Goal: Communication & Community: Share content

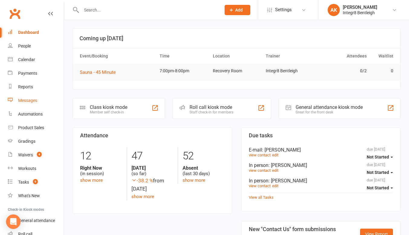
click at [28, 104] on link "Messages" at bounding box center [36, 101] width 56 height 14
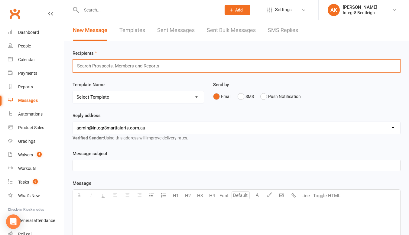
click at [125, 63] on input "text" at bounding box center [120, 66] width 88 height 8
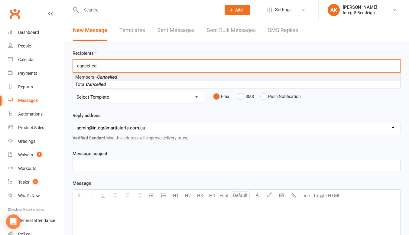
type input "cancelled"
click at [121, 78] on li "Members - Cancelled" at bounding box center [236, 76] width 327 height 7
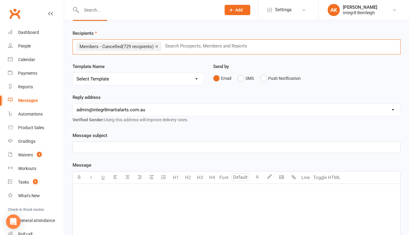
scroll to position [30, 0]
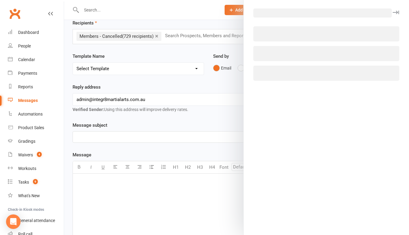
click at [279, 166] on body "Prospect Member Non-attending contact Class / event Appointment Grading event T…" at bounding box center [204, 163] width 409 height 384
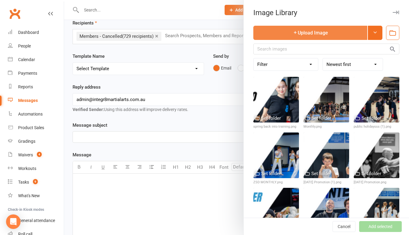
click at [300, 35] on button "Upload Image" at bounding box center [310, 33] width 114 height 14
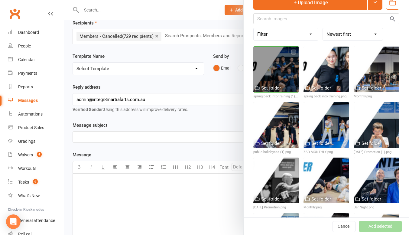
click at [288, 84] on div at bounding box center [276, 70] width 46 height 46
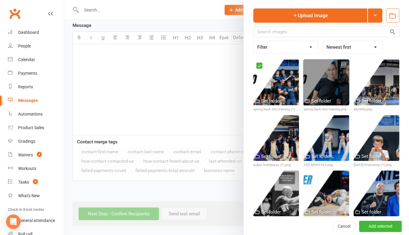
scroll to position [0, 0]
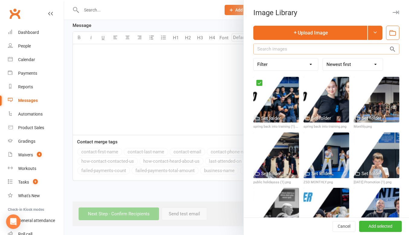
click at [296, 44] on input "text" at bounding box center [326, 48] width 146 height 11
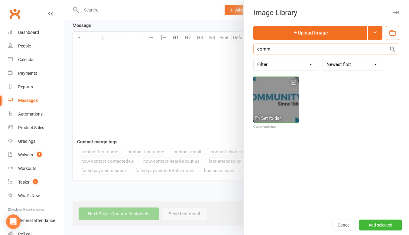
type input "comm"
click at [282, 98] on div at bounding box center [276, 100] width 46 height 46
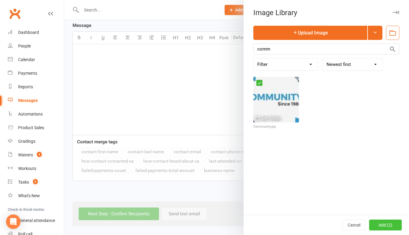
click at [376, 223] on button "Add (2)" at bounding box center [385, 224] width 33 height 11
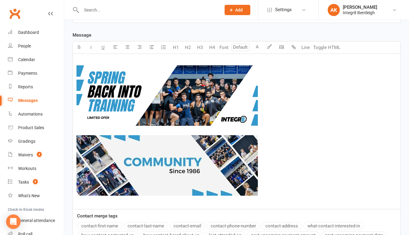
scroll to position [148, 0]
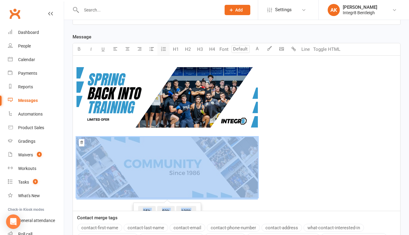
drag, startPoint x: 284, startPoint y: 175, endPoint x: 164, endPoint y: 48, distance: 174.3
click at [164, 48] on div "Select image from library U H1 H2 H3 H4 Font A Line Toggle HTML ﻿ ﻿ ﻿ ﻿ 25% 50%…" at bounding box center [236, 127] width 328 height 168
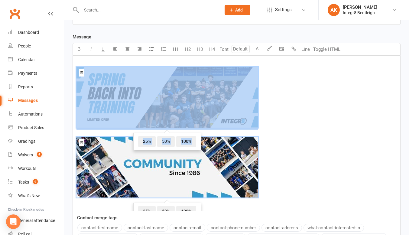
drag, startPoint x: 107, startPoint y: 59, endPoint x: 274, endPoint y: 185, distance: 208.9
click at [274, 185] on div "﻿ ﻿ 25% 50% 100% ﻿ ﻿ 25% 50% 100% ﻿" at bounding box center [236, 133] width 327 height 155
click at [285, 134] on p "﻿ ﻿ 25% 50% 100% ﻿ ﻿ 25% 50% 100% ﻿" at bounding box center [236, 133] width 320 height 147
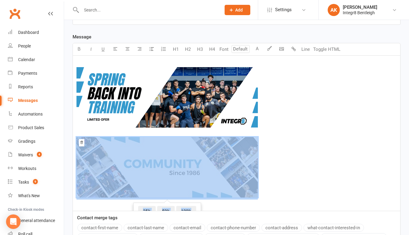
drag, startPoint x: 278, startPoint y: 189, endPoint x: 79, endPoint y: 65, distance: 235.1
click at [78, 66] on p "﻿ ﻿ ﻿ ﻿ 25% 50% 100% ﻿" at bounding box center [236, 133] width 320 height 147
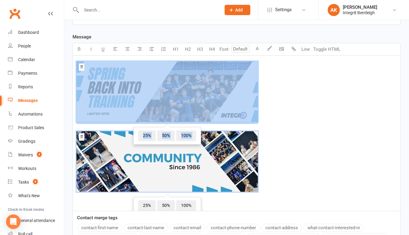
scroll to position [9, 0]
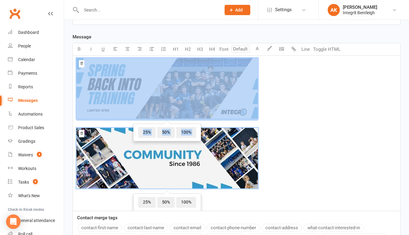
drag, startPoint x: 82, startPoint y: 61, endPoint x: 274, endPoint y: 186, distance: 229.4
click at [274, 186] on p "﻿ ﻿ 25% 50% 100% ﻿ ﻿ 25% 50% 100% ﻿" at bounding box center [236, 124] width 320 height 147
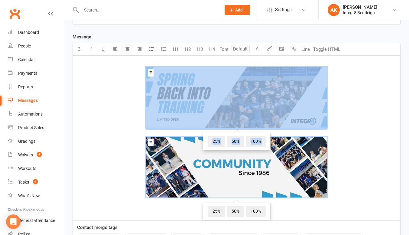
scroll to position [157, 0]
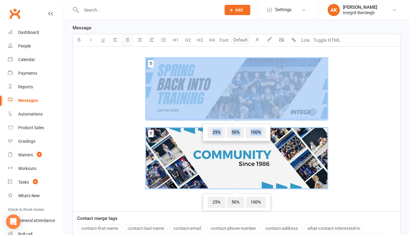
click at [125, 49] on div "Font U H1 H2 H3 H4 Font A Line Toggle HTML ﻿ ﻿ 25% 50% 100% ﻿ ﻿ 25% 50% 100% ﻿ ﻿" at bounding box center [236, 123] width 328 height 178
click at [326, 124] on p "﻿ ﻿ 25% 50% 100% ﻿ ﻿ 25% 50% 100% ﻿" at bounding box center [236, 124] width 320 height 147
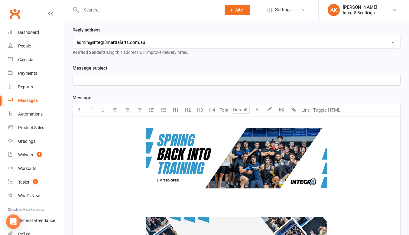
scroll to position [66, 0]
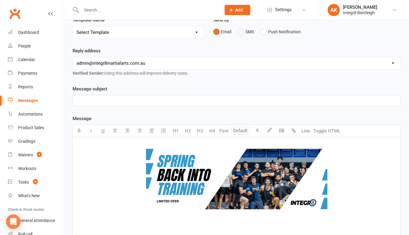
click at [108, 92] on div "Message subject ﻿" at bounding box center [236, 95] width 328 height 21
click at [104, 101] on p "﻿" at bounding box center [236, 100] width 320 height 7
click at [243, 89] on div "Message subject Need a little nudge to get back into training? FREE Private Ses…" at bounding box center [236, 95] width 328 height 21
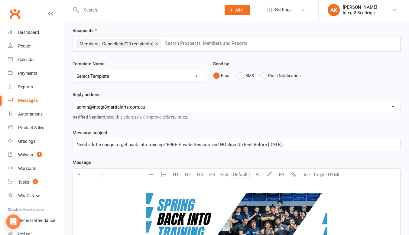
scroll to position [0, 0]
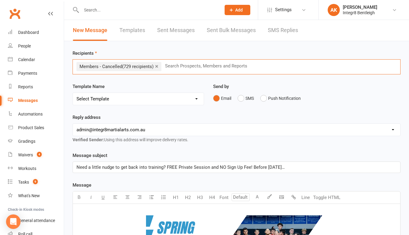
click at [186, 69] on input "text" at bounding box center [208, 66] width 88 height 8
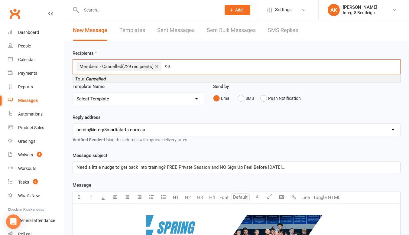
type input "c"
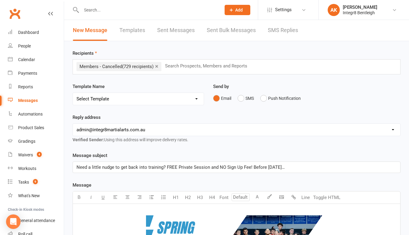
drag, startPoint x: 162, startPoint y: 92, endPoint x: 173, endPoint y: 76, distance: 19.8
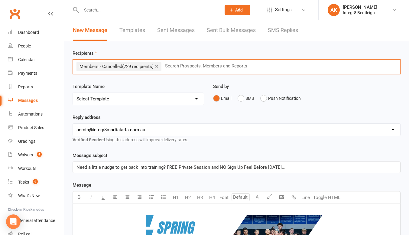
click at [180, 66] on input "text" at bounding box center [208, 66] width 88 height 8
type input "w"
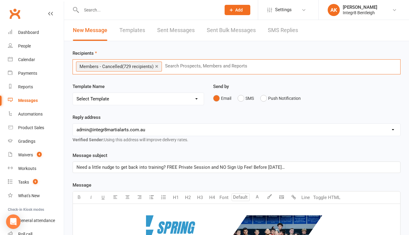
click at [195, 65] on input "text" at bounding box center [208, 66] width 88 height 8
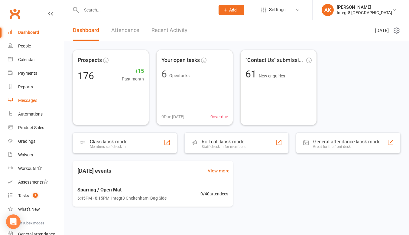
click at [23, 98] on link "Messages" at bounding box center [36, 101] width 56 height 14
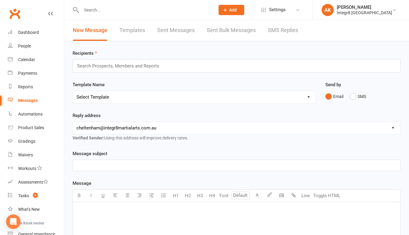
click at [114, 162] on p "﻿" at bounding box center [236, 165] width 320 height 7
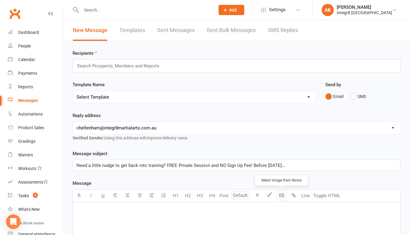
click at [282, 195] on body "Prospect Member Non-attending contact Class / event Appointment Grading event T…" at bounding box center [204, 193] width 409 height 382
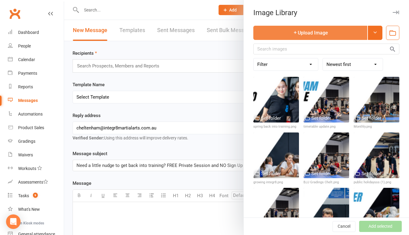
click at [284, 34] on button "Upload Image" at bounding box center [310, 33] width 114 height 14
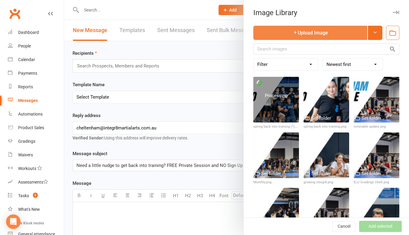
scroll to position [30, 0]
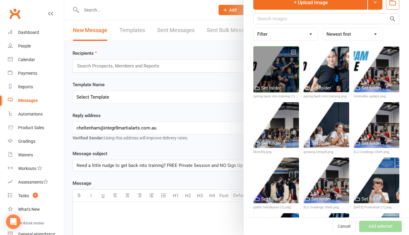
click at [268, 72] on div at bounding box center [276, 70] width 46 height 46
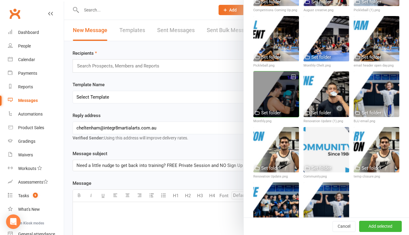
scroll to position [344, 0]
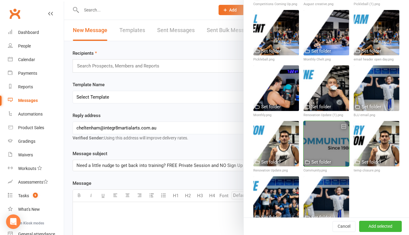
click at [335, 121] on div at bounding box center [326, 144] width 46 height 46
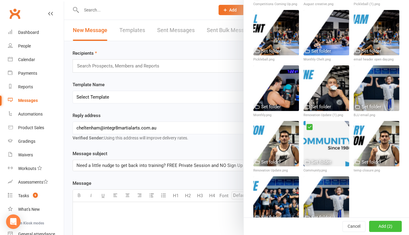
click at [374, 229] on button "Add (2)" at bounding box center [385, 226] width 33 height 11
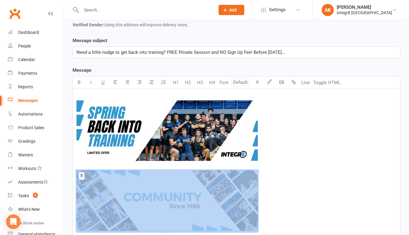
scroll to position [91, 0]
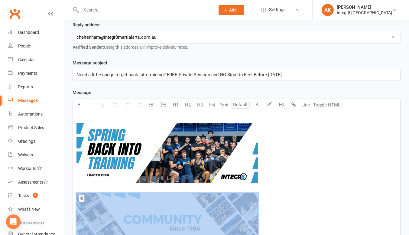
drag, startPoint x: 288, startPoint y: 144, endPoint x: 86, endPoint y: 117, distance: 203.6
click at [84, 118] on p "﻿ ﻿ ﻿ ﻿ 25% 50% 100% ﻿" at bounding box center [236, 188] width 320 height 147
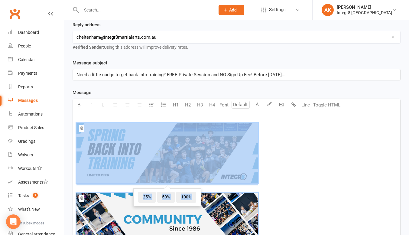
drag, startPoint x: 86, startPoint y: 117, endPoint x: 281, endPoint y: 216, distance: 219.1
click at [282, 217] on p "﻿ ﻿ 25% 50% 100% ﻿ ﻿ 25% 50% 100% ﻿" at bounding box center [236, 188] width 320 height 147
click at [124, 106] on button "button" at bounding box center [127, 105] width 12 height 12
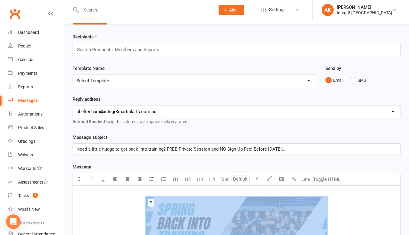
scroll to position [0, 0]
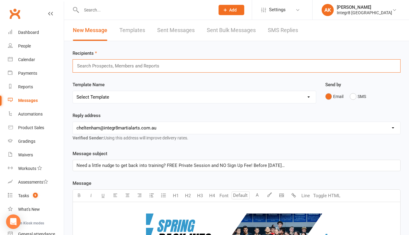
click at [101, 69] on input "text" at bounding box center [120, 66] width 88 height 8
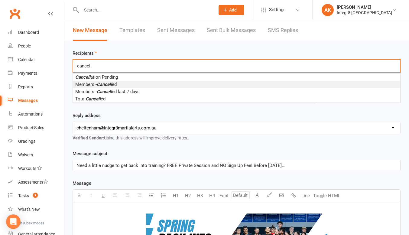
type input "cancell"
click at [125, 84] on li "Members - Cancell ed" at bounding box center [236, 84] width 327 height 7
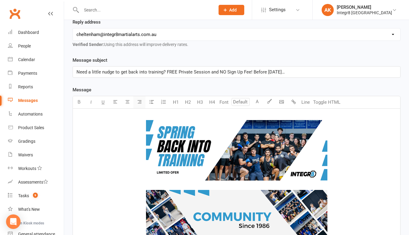
scroll to position [109, 0]
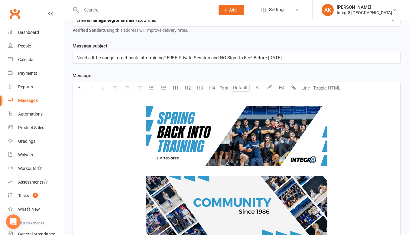
click at [211, 171] on p "﻿ ﻿ ﻿ ﻿ ﻿" at bounding box center [236, 171] width 320 height 147
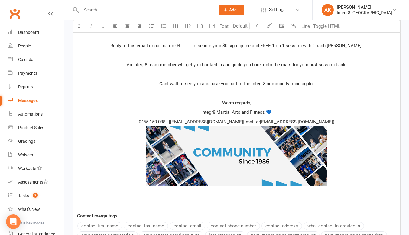
scroll to position [464, 0]
drag, startPoint x: 333, startPoint y: 122, endPoint x: 244, endPoint y: 118, distance: 89.5
click at [244, 118] on p "0455 150 088 | [admin@integr8martialarts.com.au](mailto:admin@integr8martialart…" at bounding box center [236, 156] width 320 height 77
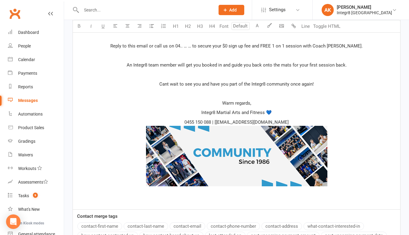
click at [218, 121] on span "0455 150 088 | [admin@integr8martialarts.com.au" at bounding box center [236, 121] width 104 height 5
click at [241, 92] on p "﻿" at bounding box center [236, 93] width 320 height 7
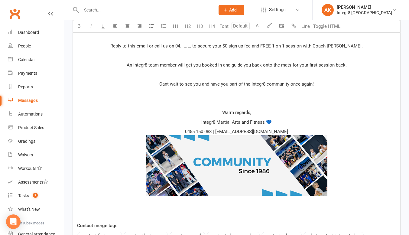
click at [205, 47] on span "Reply to this email or call us on 04.. … … to secure your $0 sign up fee and FR…" at bounding box center [236, 45] width 252 height 5
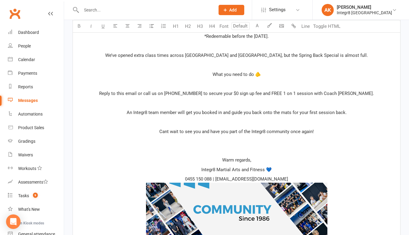
scroll to position [411, 0]
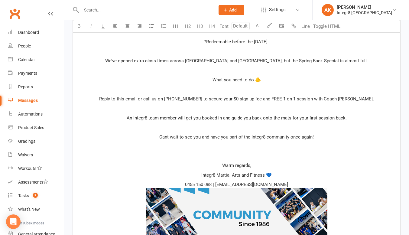
click at [232, 82] on span "What you need to do 🫵" at bounding box center [236, 79] width 48 height 5
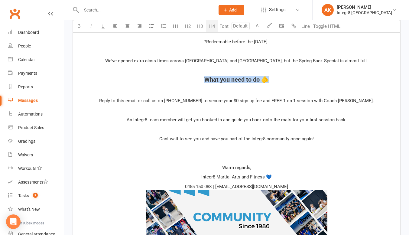
click at [213, 28] on button "H4" at bounding box center [212, 26] width 12 height 12
click at [239, 92] on p "﻿" at bounding box center [236, 91] width 320 height 7
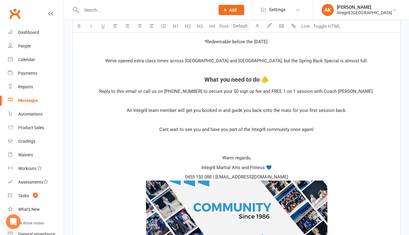
click at [154, 99] on p "﻿" at bounding box center [236, 100] width 320 height 7
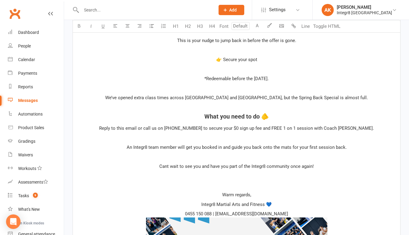
scroll to position [373, 0]
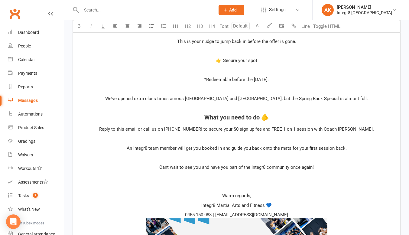
click at [243, 72] on p "﻿" at bounding box center [236, 69] width 320 height 7
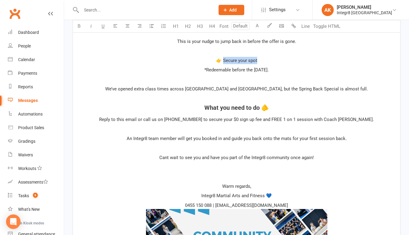
drag, startPoint x: 264, startPoint y: 60, endPoint x: 224, endPoint y: 62, distance: 40.2
click at [224, 62] on p "👉 Secure your spot" at bounding box center [236, 60] width 320 height 7
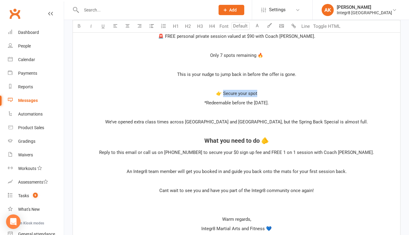
scroll to position [339, 0]
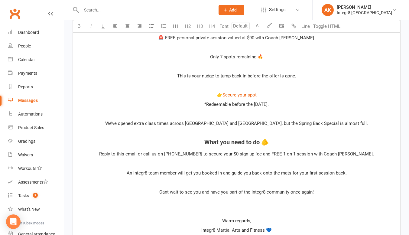
click at [275, 101] on p "*Redeemable before the [DATE]." at bounding box center [236, 104] width 320 height 7
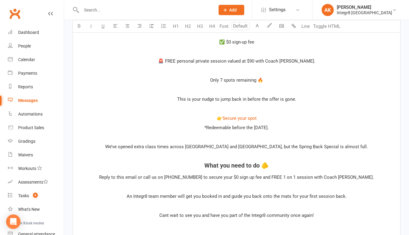
scroll to position [308, 0]
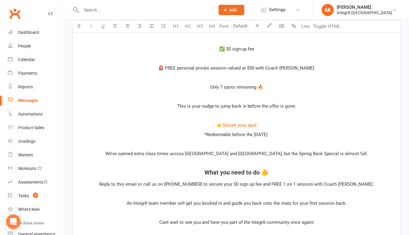
click at [233, 92] on div "﻿ ﻿ Hi First name, ﻿ We now have a second location, choose between 2 timetables…" at bounding box center [236, 125] width 327 height 461
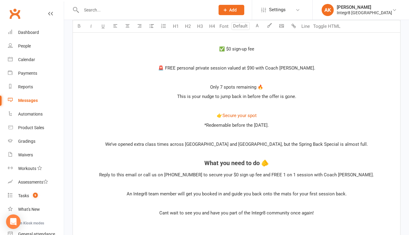
click at [234, 57] on p "﻿" at bounding box center [236, 58] width 320 height 7
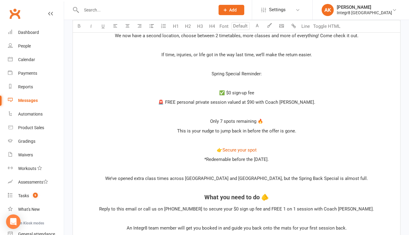
scroll to position [260, 0]
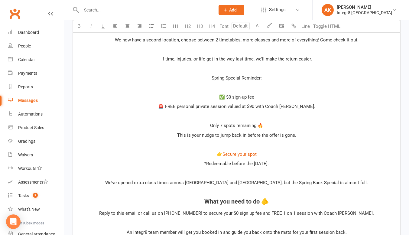
click at [240, 87] on p "﻿" at bounding box center [236, 87] width 320 height 7
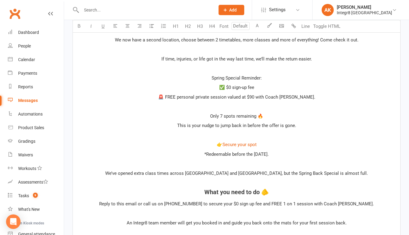
click at [227, 77] on span "Spring Special Reminder:" at bounding box center [236, 77] width 50 height 5
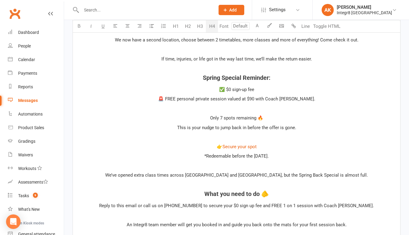
click at [211, 30] on button "H4" at bounding box center [212, 26] width 12 height 12
click at [223, 69] on p "﻿" at bounding box center [236, 68] width 320 height 7
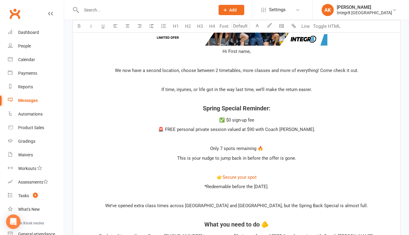
scroll to position [215, 0]
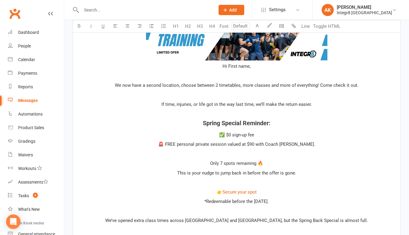
click at [229, 66] on span "Hi First name," at bounding box center [236, 65] width 28 height 5
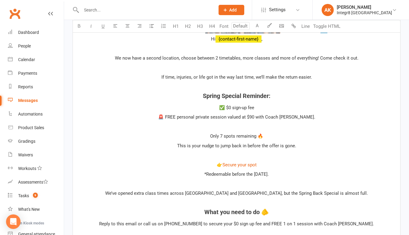
scroll to position [242, 0]
click at [244, 89] on p "﻿" at bounding box center [236, 86] width 320 height 7
click at [271, 140] on p "Only 7 spots remaining 🔥" at bounding box center [236, 136] width 320 height 7
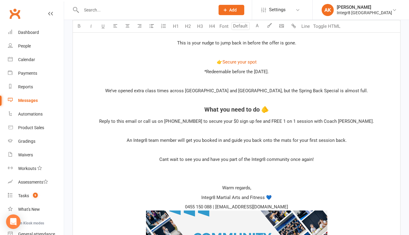
scroll to position [362, 0]
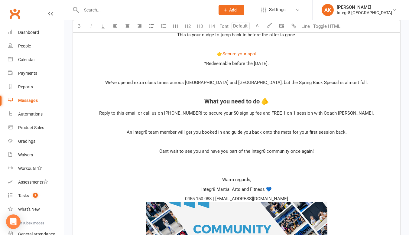
drag, startPoint x: 292, startPoint y: 193, endPoint x: 181, endPoint y: 195, distance: 111.2
click at [181, 195] on div "﻿ ﻿ Hi ﻿ {contact-first-name} , ﻿ We now have a second location, choose between…" at bounding box center [236, 63] width 327 height 444
drag, startPoint x: 208, startPoint y: 198, endPoint x: 180, endPoint y: 195, distance: 28.5
click at [180, 195] on p "0486 332 503 | cheltenham@integr8martialarts.com.au ﻿ ﻿" at bounding box center [236, 233] width 320 height 77
copy span "0486 332 503"
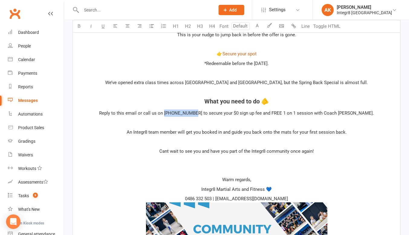
drag, startPoint x: 182, startPoint y: 113, endPoint x: 210, endPoint y: 114, distance: 27.8
click at [210, 114] on span "Reply to this email or call us on [PHONE_NUMBER] to secure your $0 sign up fee …" at bounding box center [236, 112] width 275 height 5
click at [237, 168] on p "﻿" at bounding box center [236, 169] width 320 height 7
click at [240, 162] on p "﻿" at bounding box center [236, 160] width 320 height 7
click at [242, 138] on p "﻿" at bounding box center [236, 141] width 320 height 7
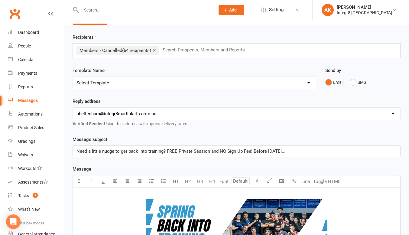
scroll to position [0, 0]
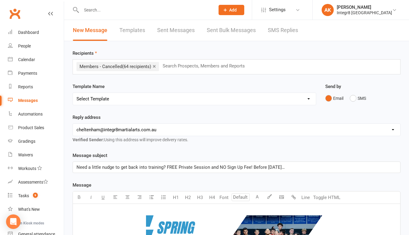
click at [248, 59] on div "Recipients × Members - Cancelled (64 recipients) Search Prospects, Members and …" at bounding box center [236, 62] width 328 height 25
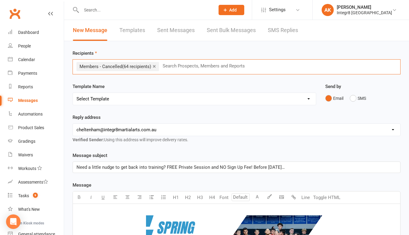
drag, startPoint x: 242, startPoint y: 66, endPoint x: 248, endPoint y: 63, distance: 6.8
click at [243, 66] on input "text" at bounding box center [206, 66] width 88 height 8
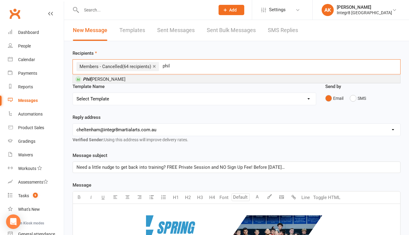
type input "phil"
click at [184, 82] on li "[PERSON_NAME]" at bounding box center [236, 79] width 327 height 8
type input "j"
type input "giuseppe"
click at [159, 81] on li "Giuseppe Amato" at bounding box center [236, 79] width 327 height 8
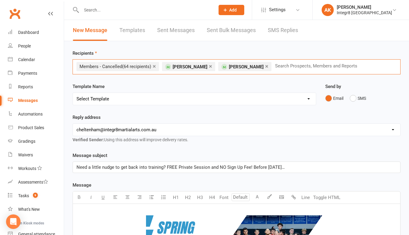
type input "f"
type input "d"
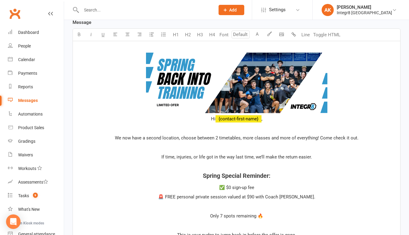
scroll to position [163, 0]
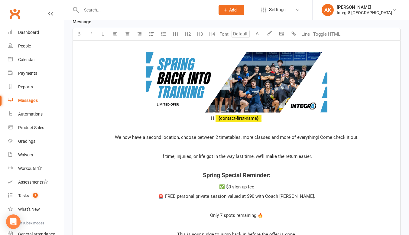
click at [196, 119] on p "﻿ ﻿ Hi ﻿ {contact-first-name} ," at bounding box center [236, 83] width 320 height 77
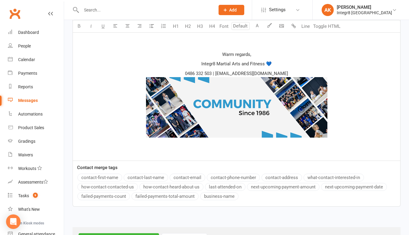
scroll to position [493, 0]
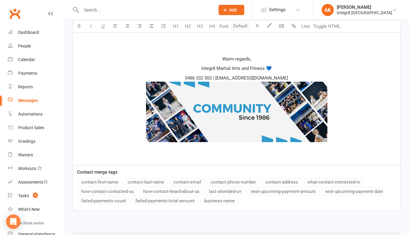
click at [296, 77] on p "0486 332 503 | cheltenham@integr8martialarts.com.au ﻿ ﻿" at bounding box center [236, 112] width 320 height 77
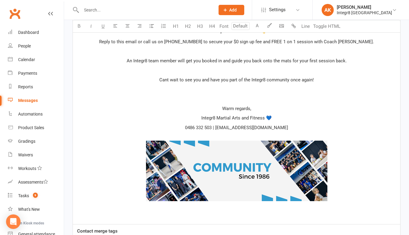
scroll to position [441, 0]
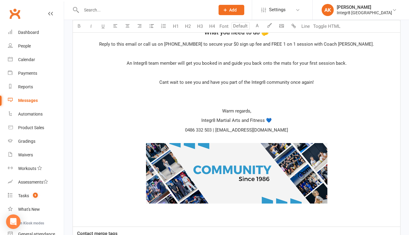
click at [248, 102] on p "﻿" at bounding box center [236, 101] width 320 height 7
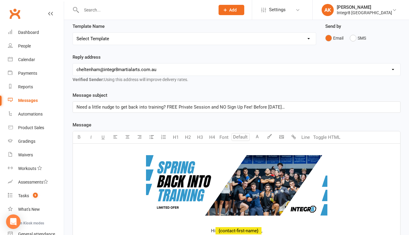
scroll to position [0, 0]
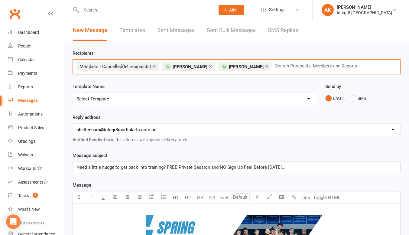
click at [275, 66] on input "text" at bounding box center [318, 66] width 88 height 8
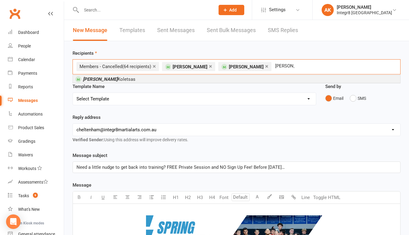
type input "[PERSON_NAME]"
click at [267, 78] on li "[PERSON_NAME]" at bounding box center [236, 79] width 327 height 8
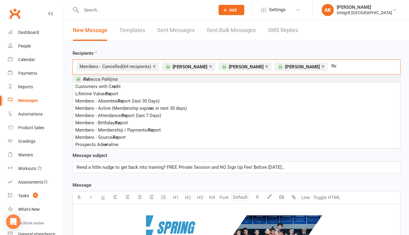
type input "Re"
click at [217, 78] on li "Re becca Pahljina" at bounding box center [236, 79] width 327 height 8
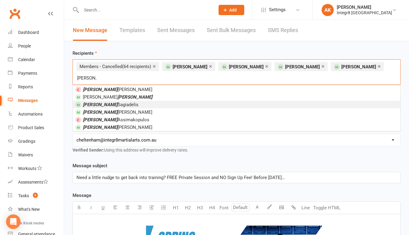
type input "Luke"
click at [172, 101] on li "Luke Sagiadelis" at bounding box center [236, 105] width 327 height 8
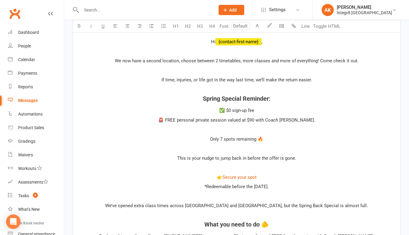
scroll to position [271, 0]
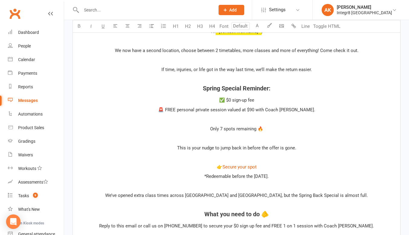
click at [225, 117] on p "﻿" at bounding box center [236, 118] width 320 height 7
click at [234, 139] on p "﻿" at bounding box center [236, 137] width 320 height 7
click at [236, 157] on p "﻿" at bounding box center [236, 156] width 320 height 7
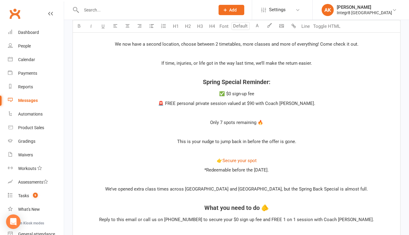
scroll to position [278, 0]
click at [238, 161] on span "Secure your spot" at bounding box center [239, 159] width 34 height 5
click at [227, 179] on p "﻿" at bounding box center [236, 178] width 320 height 7
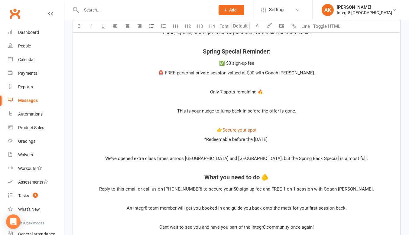
scroll to position [338, 0]
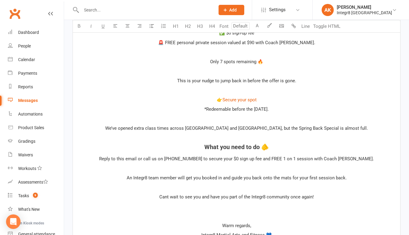
click at [225, 166] on p "﻿" at bounding box center [236, 168] width 320 height 7
click at [233, 187] on p "﻿" at bounding box center [236, 187] width 320 height 7
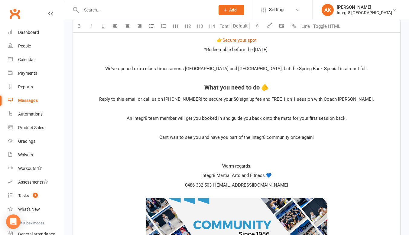
scroll to position [399, 0]
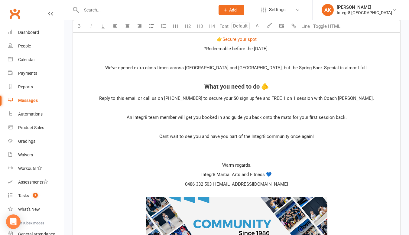
click at [248, 145] on p "﻿" at bounding box center [236, 145] width 320 height 7
click at [243, 153] on p "﻿" at bounding box center [236, 155] width 320 height 7
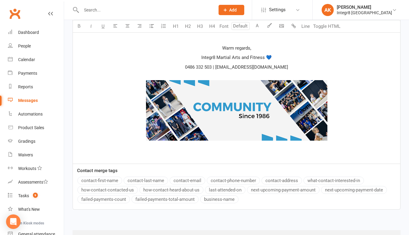
scroll to position [544, 0]
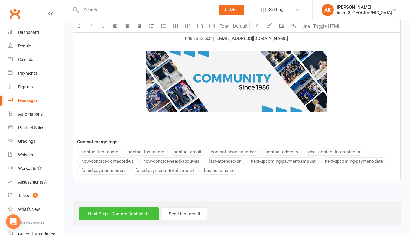
click at [114, 211] on input "Next Step - Confirm Recipients" at bounding box center [119, 213] width 80 height 13
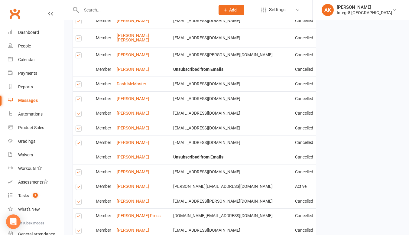
scroll to position [1179, 0]
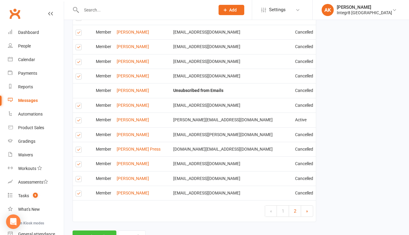
click at [91, 230] on button "Send Emails" at bounding box center [94, 236] width 44 height 13
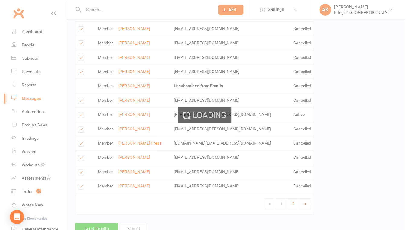
scroll to position [1176, 0]
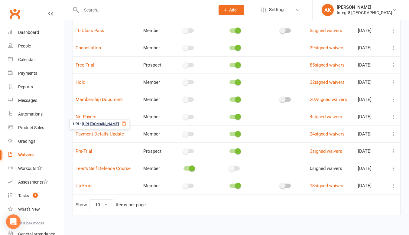
scroll to position [30, 0]
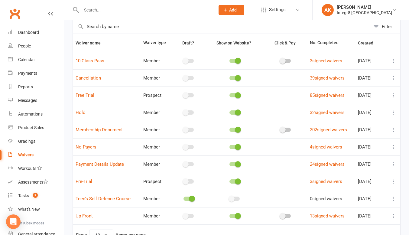
click at [392, 129] on icon at bounding box center [393, 130] width 6 height 6
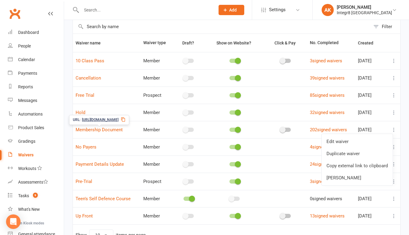
click at [126, 119] on icon at bounding box center [123, 119] width 5 height 5
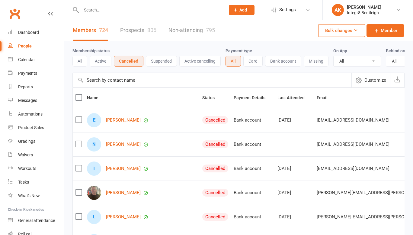
select select "100"
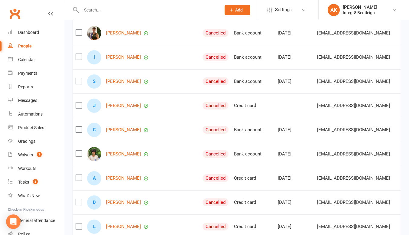
scroll to position [2265, 0]
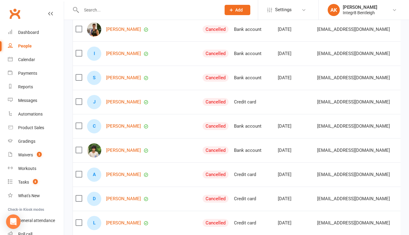
click at [122, 14] on div at bounding box center [144, 10] width 144 height 20
click at [118, 9] on input "text" at bounding box center [147, 10] width 137 height 8
paste input "Eva Cahill"
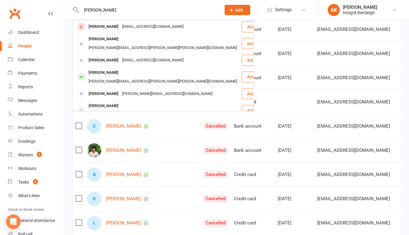
type input "Eva Cahill"
click at [120, 27] on div "baillifcaro@yahoo.co.uk" at bounding box center [152, 26] width 65 height 9
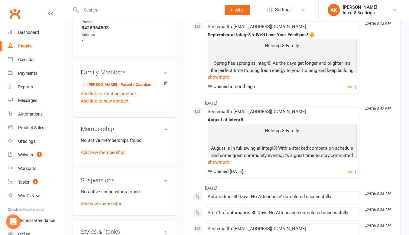
scroll to position [291, 0]
click at [165, 132] on h3 "Membership" at bounding box center [124, 128] width 87 height 7
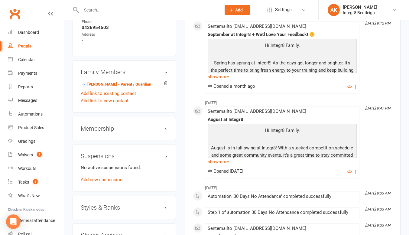
click at [165, 132] on h3 "Membership" at bounding box center [124, 128] width 87 height 7
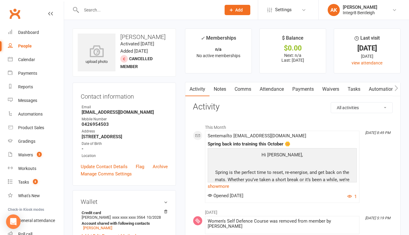
scroll to position [17, 0]
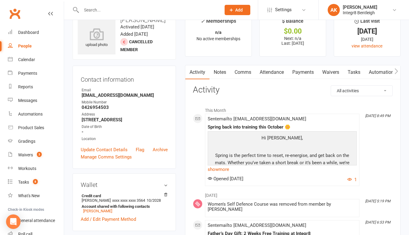
paste input "Rochelle Holstein"
click at [122, 10] on input "Rochelle Holstein" at bounding box center [147, 10] width 137 height 8
type input "Rochelle Holstein"
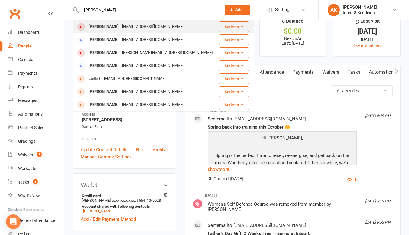
click at [120, 27] on div "Rochelle Holstein" at bounding box center [104, 26] width 34 height 9
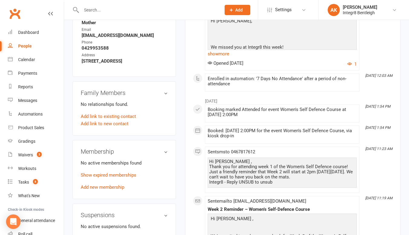
scroll to position [279, 0]
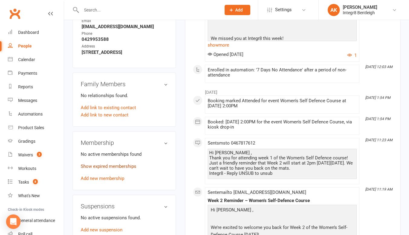
click at [117, 167] on link "Show expired memberships" at bounding box center [109, 165] width 56 height 5
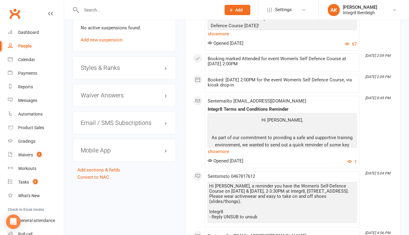
scroll to position [487, 0]
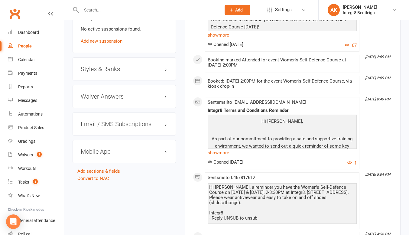
click at [162, 65] on div "Styles & Ranks" at bounding box center [123, 68] width 103 height 23
click at [166, 72] on h3 "Styles & Ranks" at bounding box center [124, 69] width 87 height 7
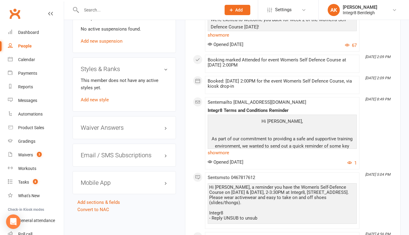
scroll to position [526, 0]
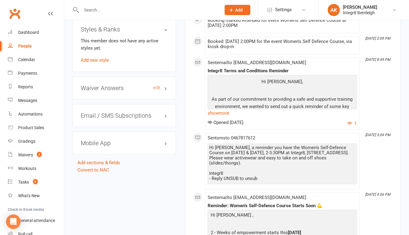
click at [164, 89] on h3 "Waiver Answers edit" at bounding box center [124, 88] width 87 height 7
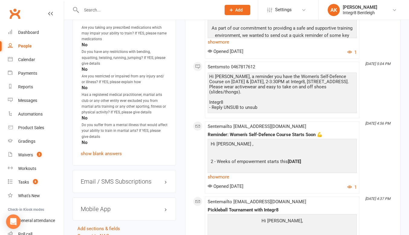
scroll to position [701, 0]
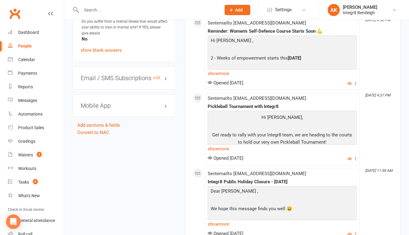
click at [167, 75] on h3 "Email / SMS Subscriptions edit" at bounding box center [124, 78] width 87 height 7
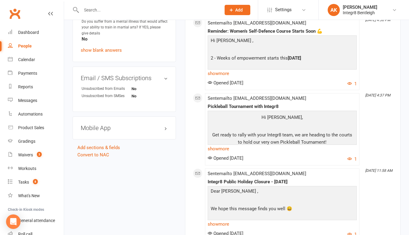
scroll to position [711, 0]
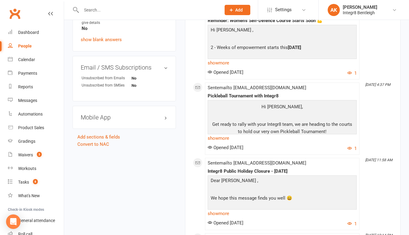
click at [164, 114] on h3 "Mobile App" at bounding box center [124, 117] width 87 height 7
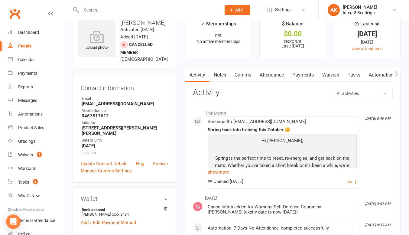
scroll to position [14, 0]
click at [127, 10] on input "text" at bounding box center [147, 10] width 137 height 8
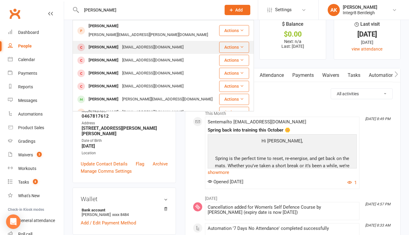
type input "emily"
click at [122, 46] on td "Emily Amato emilyamato01@gmail.com" at bounding box center [146, 47] width 146 height 13
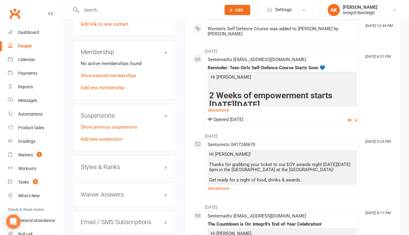
scroll to position [372, 0]
click at [114, 91] on link "Add new membership" at bounding box center [102, 87] width 43 height 5
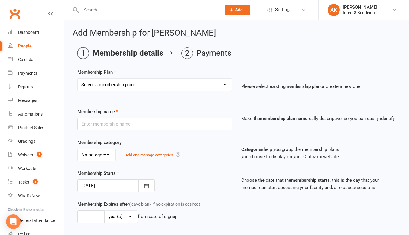
click at [131, 81] on select "Select a membership plan Create new Membership Plan Classic - Muay Thai Classic…" at bounding box center [155, 85] width 154 height 12
select select "13"
click at [78, 79] on select "Select a membership plan Create new Membership Plan Classic - Muay Thai Classic…" at bounding box center [155, 85] width 154 height 12
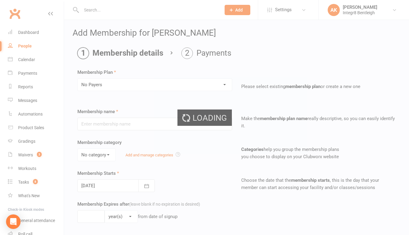
type input "No Payers"
select select "1"
type input "0"
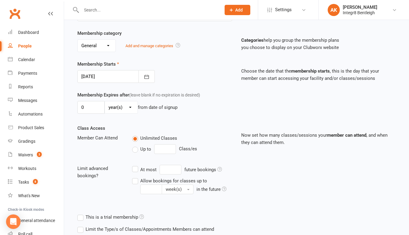
scroll to position [185, 0]
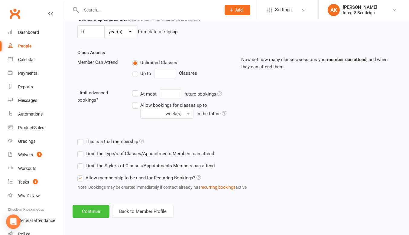
click at [100, 209] on button "Continue" at bounding box center [90, 211] width 37 height 13
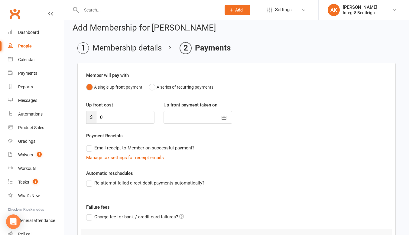
scroll to position [70, 0]
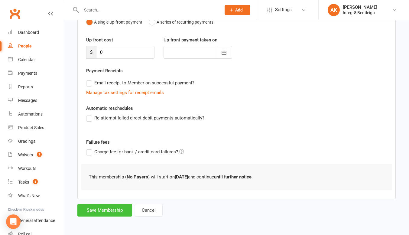
click at [115, 211] on button "Save Membership" at bounding box center [104, 210] width 55 height 13
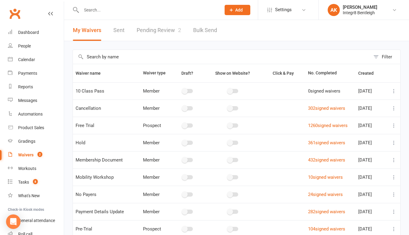
click at [143, 2] on div at bounding box center [144, 10] width 144 height 20
click at [133, 8] on input "text" at bounding box center [147, 10] width 137 height 8
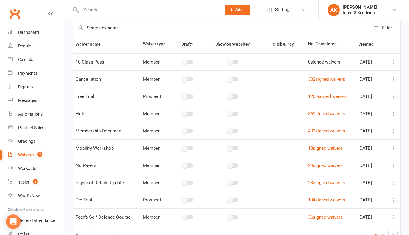
scroll to position [37, 0]
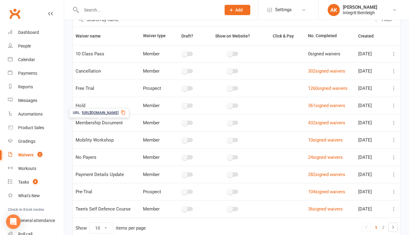
click at [126, 113] on icon at bounding box center [123, 112] width 5 height 5
drag, startPoint x: 139, startPoint y: 113, endPoint x: 133, endPoint y: 112, distance: 5.1
click at [129, 113] on div "URL: [URL][DOMAIN_NAME]" at bounding box center [99, 113] width 60 height 10
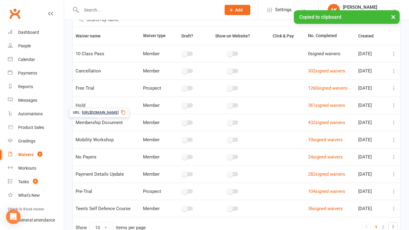
drag, startPoint x: 133, startPoint y: 112, endPoint x: 127, endPoint y: 113, distance: 6.7
click at [126, 112] on icon at bounding box center [123, 112] width 5 height 5
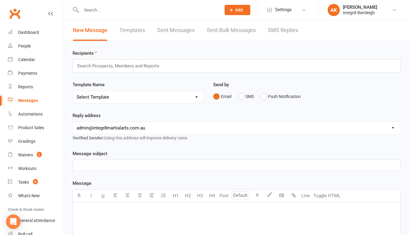
drag, startPoint x: 99, startPoint y: 57, endPoint x: 99, endPoint y: 67, distance: 10.0
click at [99, 67] on div "Recipients Search Prospects, Members and Reports" at bounding box center [236, 61] width 328 height 23
click at [99, 67] on input "text" at bounding box center [120, 66] width 88 height 8
click at [130, 46] on div "Recipients exclude exclude Template Name Select Template [Email] Public Holiday…" at bounding box center [236, 212] width 345 height 342
click at [102, 66] on div "exclude exclude" at bounding box center [236, 65] width 328 height 13
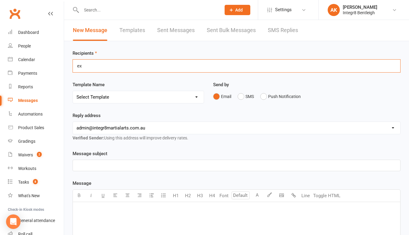
type input "e"
click at [96, 66] on input "text" at bounding box center [120, 66] width 88 height 8
click at [95, 62] on input "e" at bounding box center [120, 66] width 88 height 8
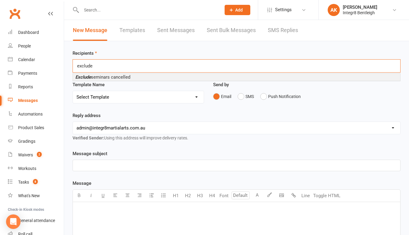
type input "exclude"
click at [113, 79] on span "Exclude seminars cancelled" at bounding box center [102, 76] width 55 height 5
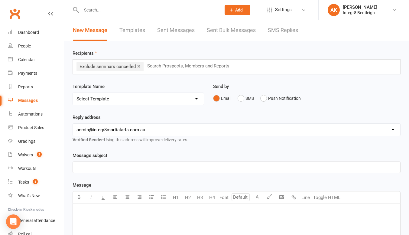
click at [137, 212] on p "﻿" at bounding box center [236, 211] width 320 height 7
click at [281, 199] on body "Prospect Member Non-attending contact Class / event Appointment Grading event T…" at bounding box center [204, 194] width 409 height 384
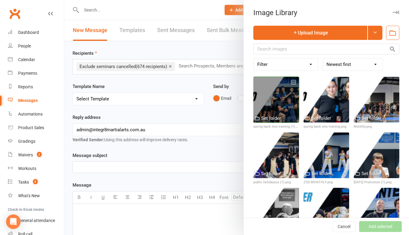
click at [267, 107] on div at bounding box center [276, 100] width 46 height 46
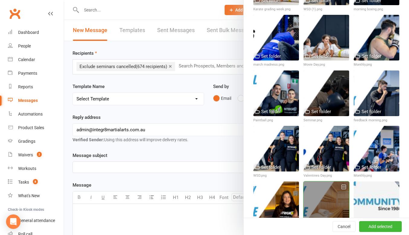
scroll to position [560, 0]
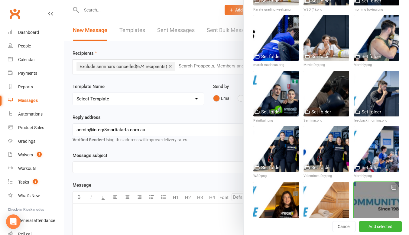
click at [367, 181] on div at bounding box center [376, 204] width 46 height 46
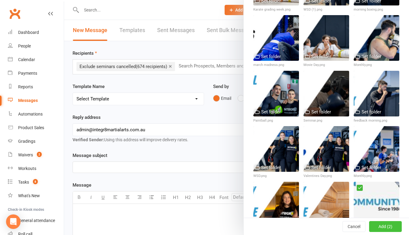
click at [374, 227] on button "Add (2)" at bounding box center [385, 226] width 33 height 11
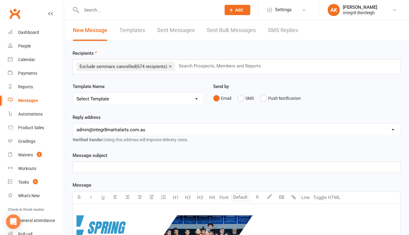
click at [95, 168] on p "﻿" at bounding box center [236, 166] width 320 height 7
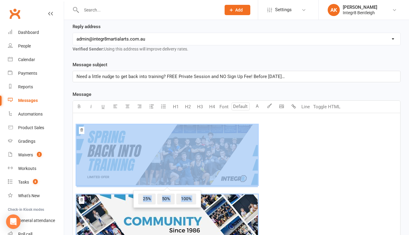
scroll to position [9, 0]
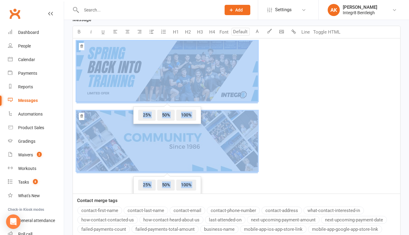
drag, startPoint x: 119, startPoint y: 119, endPoint x: 280, endPoint y: 228, distance: 194.2
click at [282, 234] on div "Message Font U H1 H2 H3 H4 Font A Line Toggle HTML ﻿ ﻿ 25% 50% 100% ﻿ ﻿ 25% 50%…" at bounding box center [236, 127] width 328 height 223
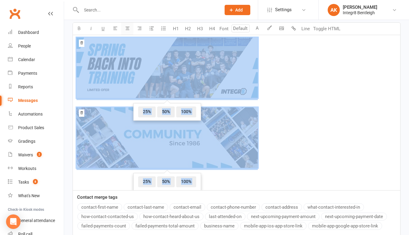
click at [127, 30] on icon "button" at bounding box center [127, 28] width 5 height 5
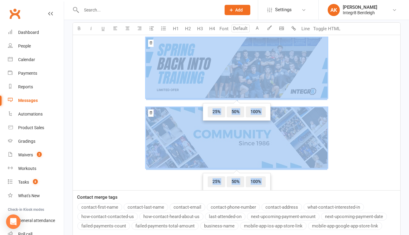
click at [338, 101] on p "﻿ ﻿ 25% 50% 100% ﻿ ﻿ 25% 50% 100% ﻿" at bounding box center [236, 103] width 320 height 147
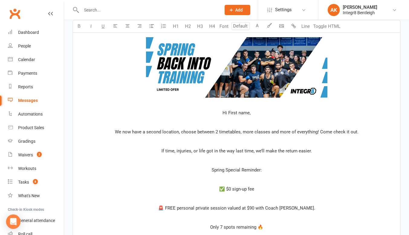
scroll to position [477, 0]
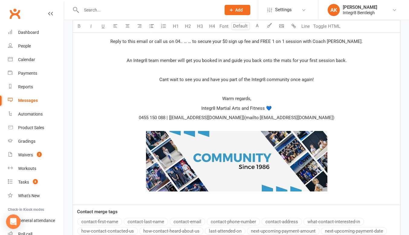
drag, startPoint x: 331, startPoint y: 117, endPoint x: 244, endPoint y: 117, distance: 87.3
click at [244, 117] on p "0455 150 088 | [[EMAIL_ADDRESS][DOMAIN_NAME]](mailto:[EMAIL_ADDRESS][DOMAIN_NAM…" at bounding box center [236, 117] width 320 height 7
drag, startPoint x: 217, startPoint y: 117, endPoint x: 221, endPoint y: 117, distance: 4.2
click at [218, 117] on span "0455 150 088 | [[EMAIL_ADDRESS][DOMAIN_NAME]" at bounding box center [236, 117] width 104 height 5
drag, startPoint x: 214, startPoint y: 116, endPoint x: 192, endPoint y: 118, distance: 22.1
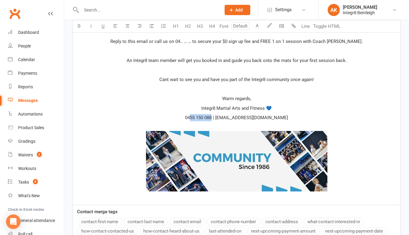
click at [192, 118] on span "0455 150 088 | [EMAIL_ADDRESS][DOMAIN_NAME]" at bounding box center [236, 117] width 103 height 5
copy span "55 150 088"
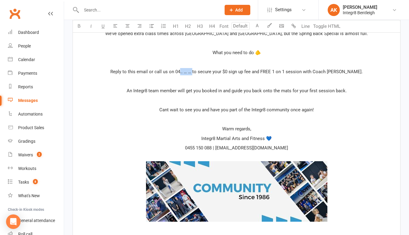
drag, startPoint x: 205, startPoint y: 72, endPoint x: 194, endPoint y: 74, distance: 11.1
click at [194, 74] on span "Reply to this email or call us on 04.. … … to secure your $0 sign up fee and FR…" at bounding box center [236, 71] width 252 height 5
paste div
click at [253, 61] on p "﻿" at bounding box center [236, 62] width 320 height 7
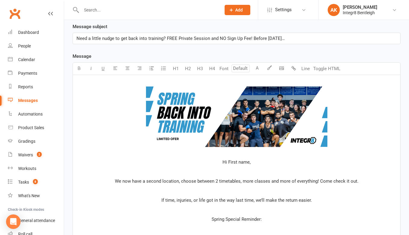
scroll to position [145, 0]
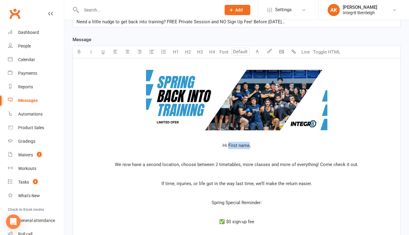
drag, startPoint x: 228, startPoint y: 144, endPoint x: 249, endPoint y: 148, distance: 21.2
click at [249, 148] on span "Hi First name," at bounding box center [236, 145] width 28 height 5
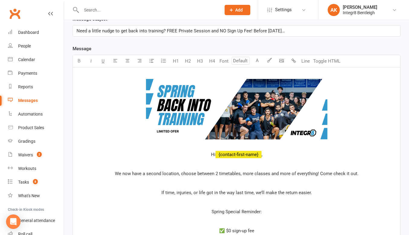
scroll to position [173, 0]
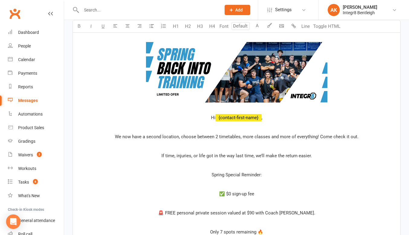
click at [235, 172] on span "Spring Special Reminder:" at bounding box center [236, 174] width 50 height 5
click at [214, 28] on button "H4" at bounding box center [212, 26] width 12 height 12
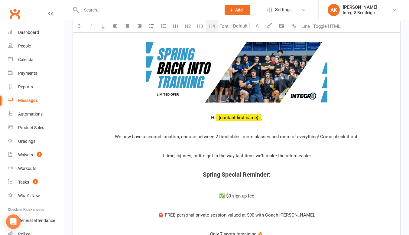
click at [248, 185] on p "﻿" at bounding box center [236, 185] width 320 height 7
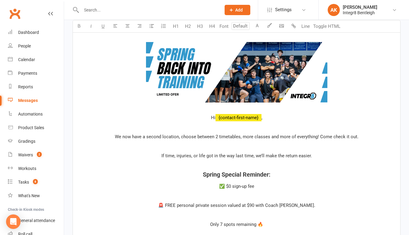
click at [246, 195] on p "﻿" at bounding box center [236, 195] width 320 height 7
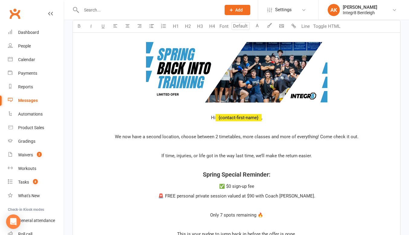
click at [242, 207] on p "﻿" at bounding box center [236, 204] width 320 height 7
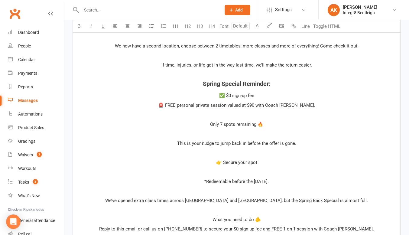
scroll to position [264, 0]
click at [235, 165] on p "👉 Secure your spot" at bounding box center [236, 162] width 320 height 7
drag, startPoint x: 260, startPoint y: 162, endPoint x: 219, endPoint y: 164, distance: 41.4
click at [219, 164] on p "👉 Secure your spot" at bounding box center [236, 162] width 320 height 7
drag, startPoint x: 266, startPoint y: 103, endPoint x: 250, endPoint y: 131, distance: 32.1
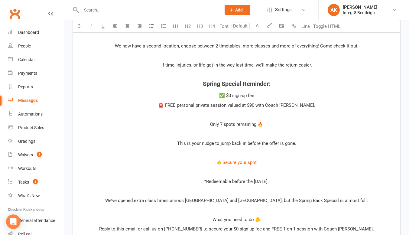
click at [266, 104] on span "🚨 FREE personal private session valued at $90 with Coach [PERSON_NAME]." at bounding box center [236, 104] width 157 height 5
click at [243, 147] on div "﻿ ﻿ ﻿ Hi ﻿ {contact-first-name} , ﻿ We now have a second location, choose betwe…" at bounding box center [236, 166] width 327 height 452
click at [255, 166] on div "﻿ ﻿ ﻿ Hi ﻿ {contact-first-name} , ﻿ We now have a second location, choose betwe…" at bounding box center [236, 166] width 327 height 452
drag, startPoint x: 239, startPoint y: 191, endPoint x: 244, endPoint y: 168, distance: 24.0
click at [239, 190] on p "﻿" at bounding box center [236, 190] width 320 height 7
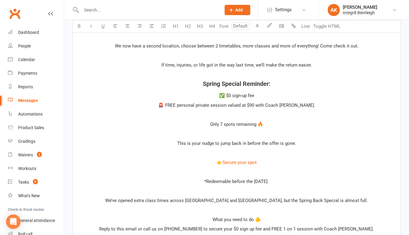
click at [244, 168] on p "﻿" at bounding box center [236, 171] width 320 height 7
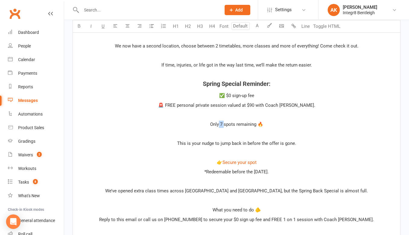
drag, startPoint x: 224, startPoint y: 122, endPoint x: 218, endPoint y: 123, distance: 5.5
click at [218, 123] on span "Only 7 spots remaining 🔥" at bounding box center [236, 123] width 53 height 5
click at [219, 124] on span "Only4 spots remaining 🔥" at bounding box center [236, 123] width 52 height 5
click at [235, 185] on div "﻿ ﻿ ﻿ Hi ﻿ {contact-first-name} , ﻿ We now have a second location, choose betwe…" at bounding box center [236, 161] width 327 height 442
click at [238, 209] on span "What you need to do 🫵" at bounding box center [236, 209] width 48 height 5
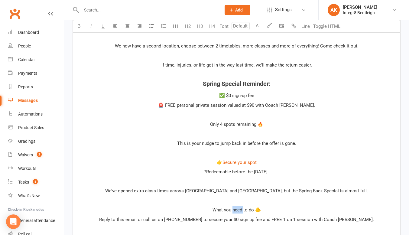
click at [238, 209] on span "What you need to do 🫵" at bounding box center [236, 209] width 48 height 5
click at [214, 28] on button "H4" at bounding box center [212, 26] width 12 height 12
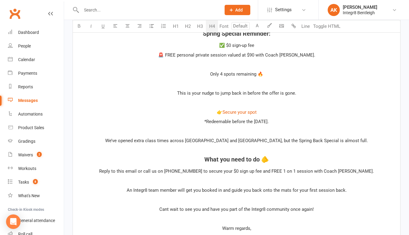
scroll to position [324, 0]
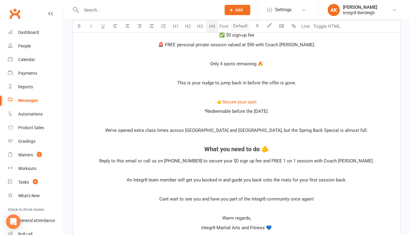
click at [239, 167] on p "﻿" at bounding box center [236, 170] width 320 height 7
click at [240, 210] on p "﻿" at bounding box center [236, 208] width 320 height 7
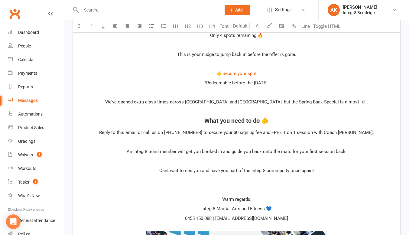
scroll to position [354, 0]
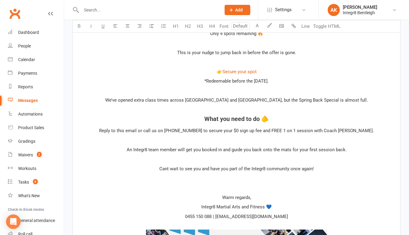
click at [252, 107] on p "﻿" at bounding box center [236, 109] width 320 height 7
click at [237, 137] on p "﻿" at bounding box center [236, 140] width 320 height 7
drag, startPoint x: 239, startPoint y: 158, endPoint x: 240, endPoint y: 163, distance: 4.9
click at [239, 159] on p "﻿" at bounding box center [236, 159] width 320 height 7
click at [242, 180] on p "﻿" at bounding box center [236, 178] width 320 height 7
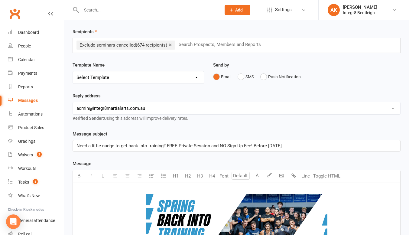
scroll to position [0, 0]
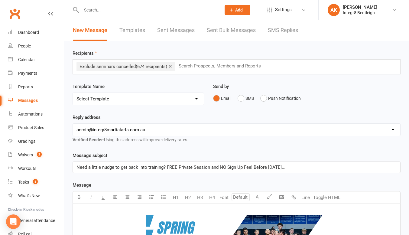
click at [198, 61] on div "× Exclude seminars cancelled (674 recipients) Search Prospects, Members and Rep…" at bounding box center [236, 66] width 328 height 15
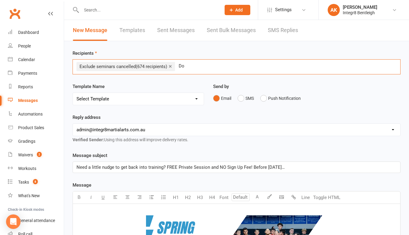
type input "D"
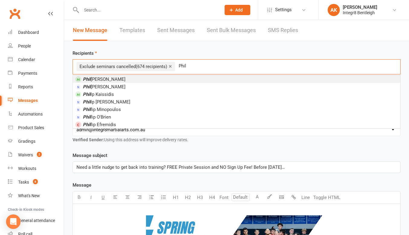
type input "Phil"
click at [162, 80] on li "[PERSON_NAME]" at bounding box center [236, 79] width 327 height 8
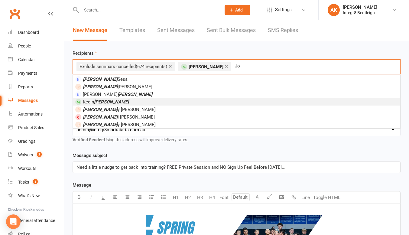
type input "J"
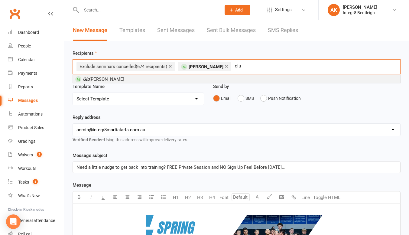
type input "giu"
click at [149, 81] on li "[PERSON_NAME]" at bounding box center [236, 79] width 327 height 8
type input "[PERSON_NAME]"
click at [125, 80] on li "[PERSON_NAME]" at bounding box center [236, 79] width 327 height 8
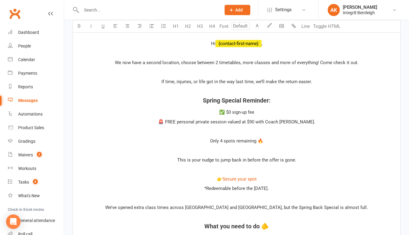
scroll to position [258, 0]
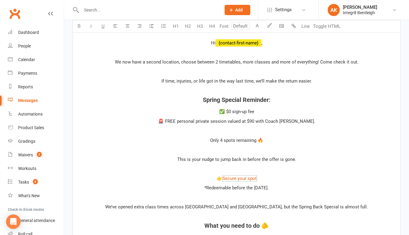
drag, startPoint x: 262, startPoint y: 178, endPoint x: 215, endPoint y: 177, distance: 47.7
click at [215, 178] on p "👉 $ Secure your spot $ ﻿" at bounding box center [236, 178] width 320 height 7
click at [296, 180] on p "﻿ $ 👉 $ Secure your spot $ ﻿ $ ﻿" at bounding box center [236, 178] width 320 height 7
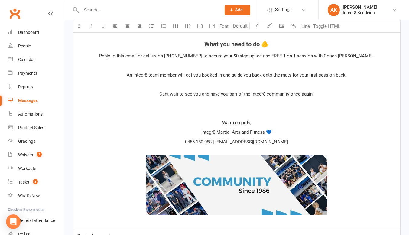
scroll to position [533, 0]
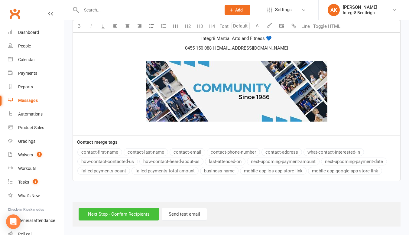
click at [137, 210] on input "Next Step - Confirm Recipients" at bounding box center [119, 213] width 80 height 13
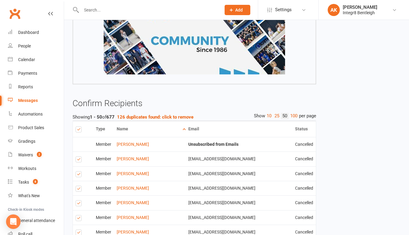
scroll to position [483, 0]
click at [295, 113] on link "100" at bounding box center [293, 116] width 10 height 6
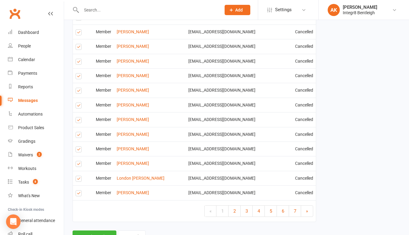
scroll to position [1915, 0]
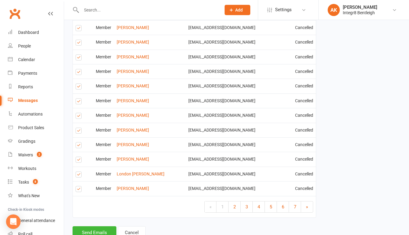
drag, startPoint x: 235, startPoint y: 185, endPoint x: 241, endPoint y: 162, distance: 24.7
click at [235, 204] on span "2" at bounding box center [234, 206] width 2 height 5
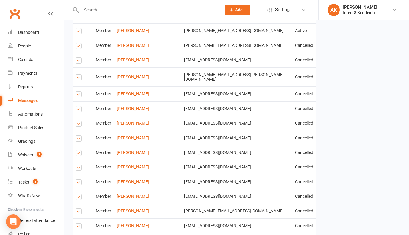
scroll to position [503, 0]
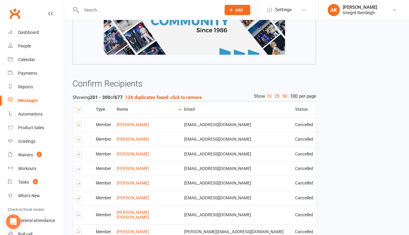
click at [81, 140] on label at bounding box center [79, 140] width 8 height 0
click at [79, 137] on input "checkbox" at bounding box center [77, 137] width 4 height 0
click at [79, 126] on label at bounding box center [79, 126] width 8 height 0
click at [79, 122] on input "checkbox" at bounding box center [77, 122] width 4 height 0
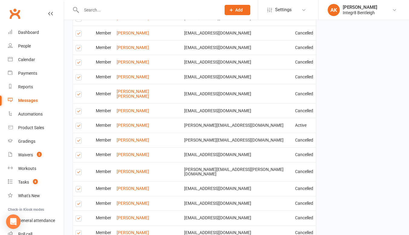
scroll to position [1900, 0]
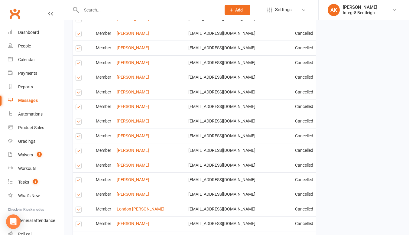
scroll to position [1915, 0]
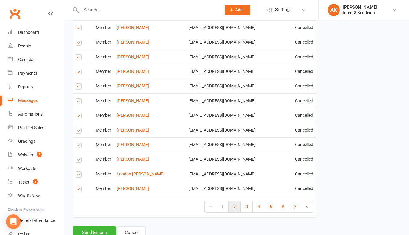
click at [231, 201] on link "2" at bounding box center [234, 206] width 12 height 11
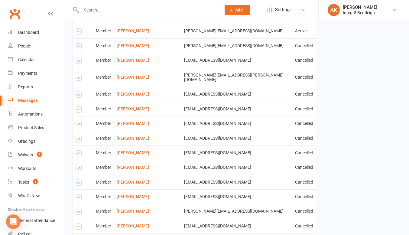
scroll to position [1900, 0]
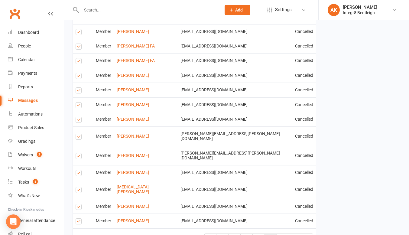
click at [270, 234] on span "5" at bounding box center [270, 238] width 2 height 5
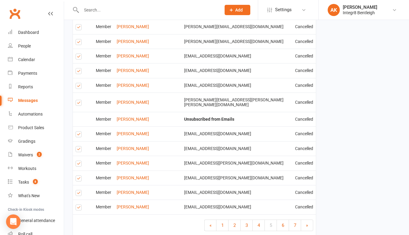
scroll to position [1117, 0]
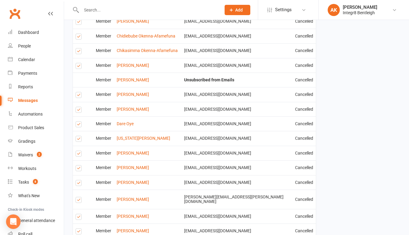
click at [80, 140] on label at bounding box center [79, 140] width 8 height 0
click at [79, 136] on input "checkbox" at bounding box center [77, 136] width 4 height 0
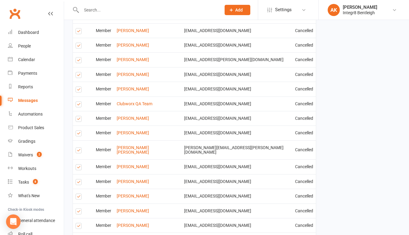
scroll to position [1900, 0]
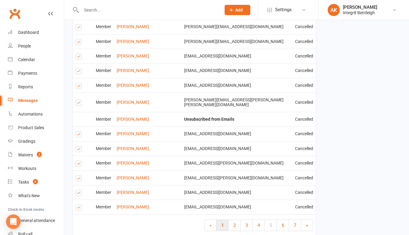
click at [221, 222] on span "1" at bounding box center [222, 224] width 2 height 5
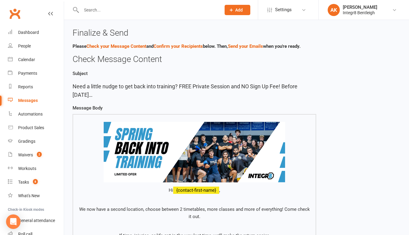
scroll to position [151, 0]
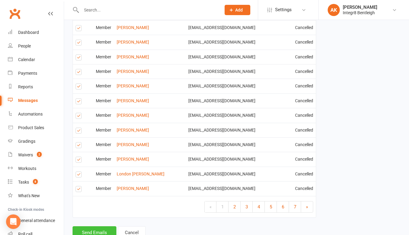
click at [99, 226] on button "Send Emails" at bounding box center [94, 232] width 44 height 13
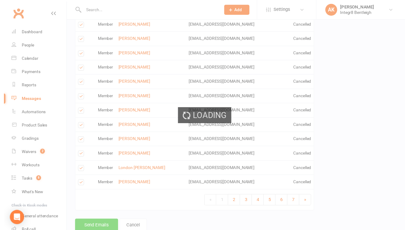
scroll to position [1912, 0]
